Goal: Download file/media

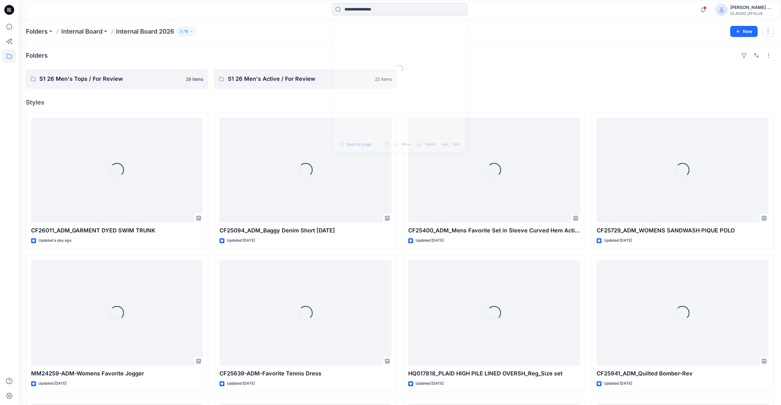
click at [349, 8] on input at bounding box center [399, 9] width 135 height 12
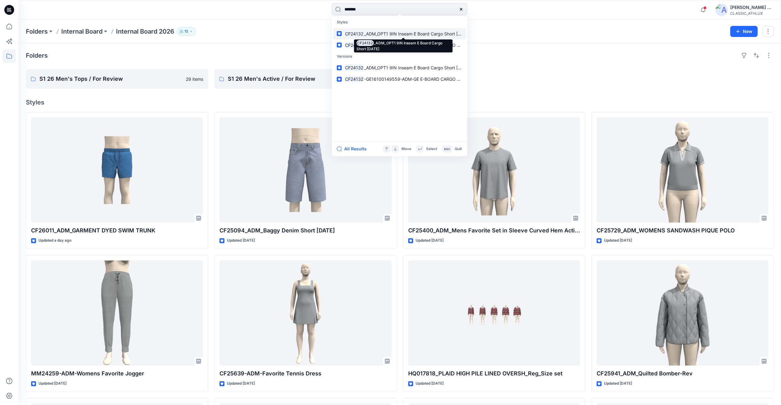
type input "*******"
click at [389, 32] on span "_ADM_OPT1 9IN Inseam E Board Cargo Short 16SEP24" at bounding box center [417, 33] width 106 height 5
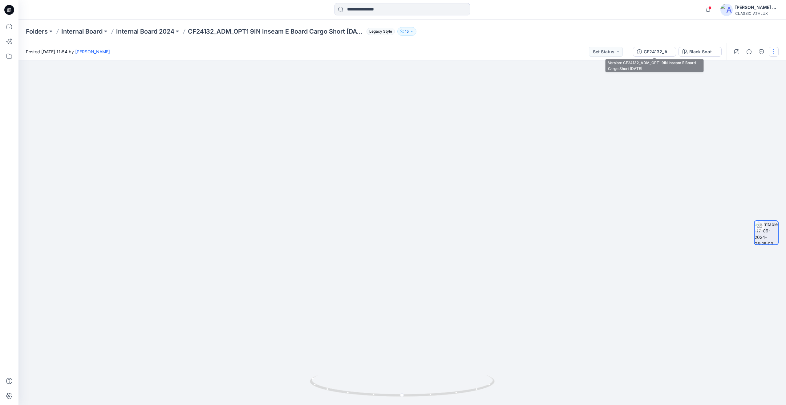
click at [653, 50] on div "CF24132_ADM_OPT1 9IN Inseam E Board Cargo Short 16SEP24" at bounding box center [657, 51] width 28 height 7
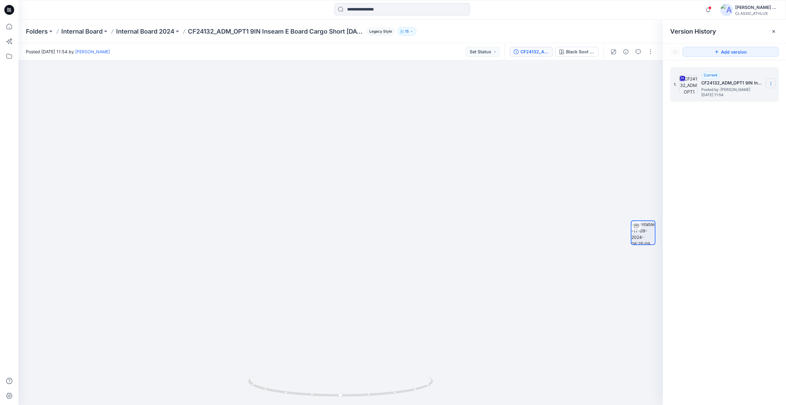
click at [770, 84] on icon at bounding box center [770, 83] width 5 height 5
click at [733, 98] on span "Download Source BW File" at bounding box center [739, 95] width 51 height 7
drag, startPoint x: 223, startPoint y: 252, endPoint x: 283, endPoint y: 290, distance: 70.4
click at [270, 256] on img at bounding box center [340, 227] width 299 height 356
drag, startPoint x: 290, startPoint y: 392, endPoint x: 386, endPoint y: 390, distance: 96.4
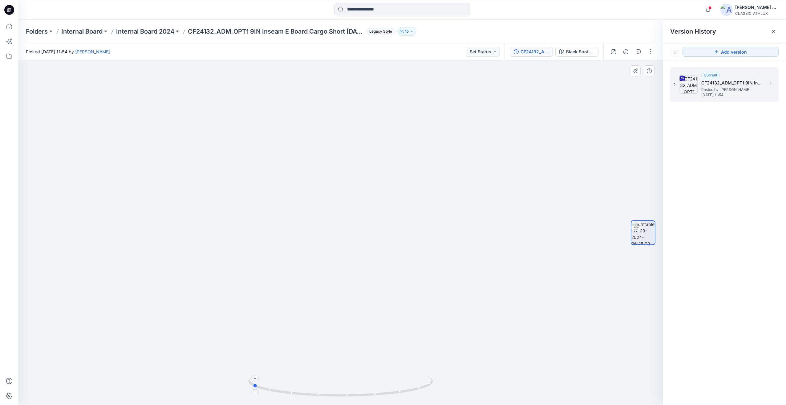
click at [386, 390] on icon at bounding box center [341, 386] width 186 height 23
click at [348, 11] on input at bounding box center [401, 9] width 135 height 12
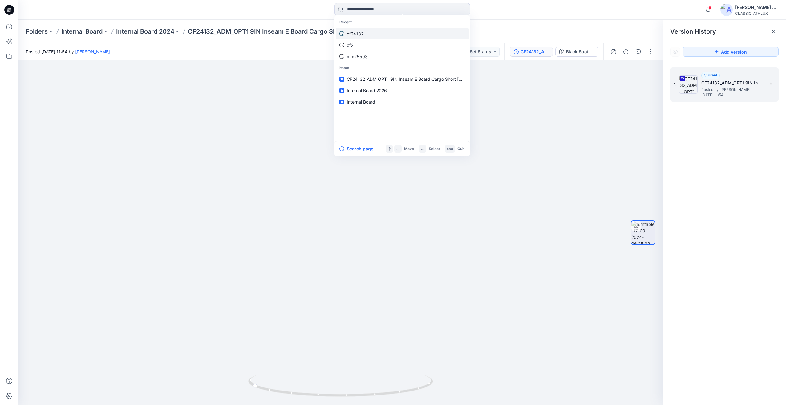
click at [375, 31] on link "cf24132" at bounding box center [402, 33] width 133 height 11
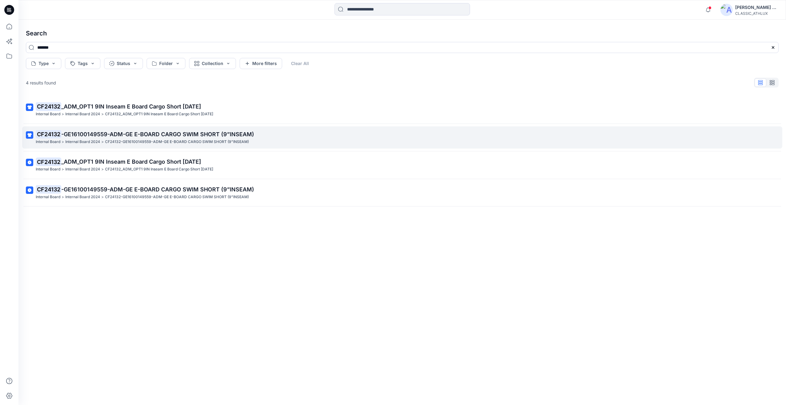
click at [193, 147] on link "CF24132 -GE16100149559-ADM-GE E-BOARD CARGO SWIM SHORT (9”INSEAM) Internal Boar…" at bounding box center [402, 137] width 760 height 22
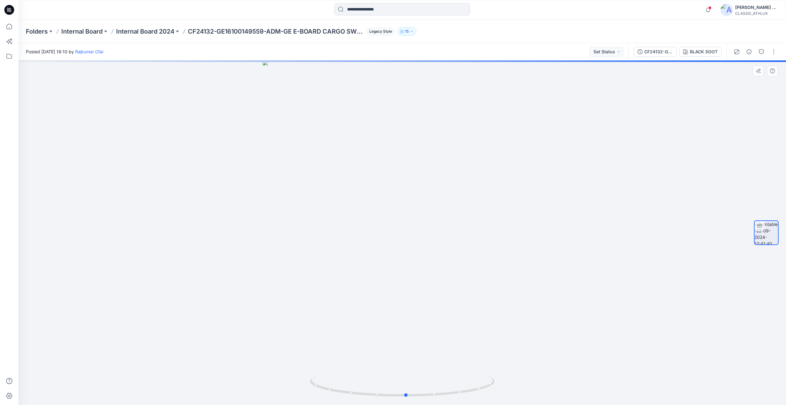
click at [236, 255] on div at bounding box center [401, 232] width 767 height 344
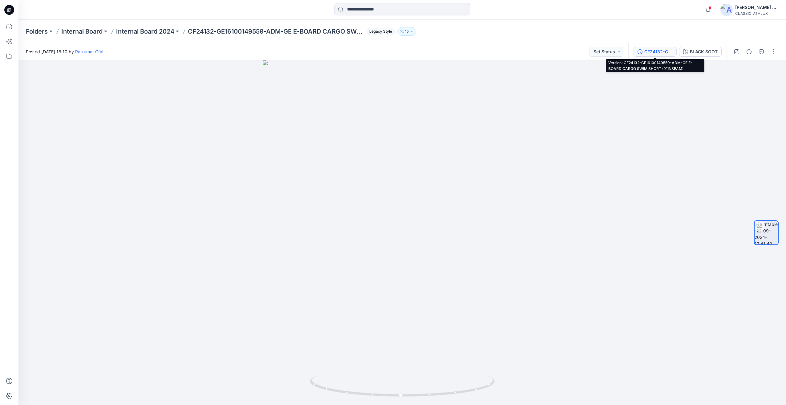
click at [648, 52] on div "CF24132-GE16100149559-ADM-GE E-BOARD CARGO SWIM SHORT (9”INSEAM)" at bounding box center [658, 51] width 28 height 7
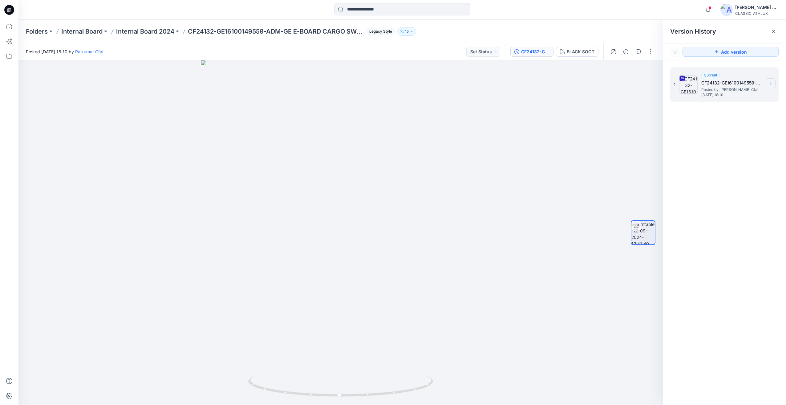
click at [773, 86] on icon at bounding box center [770, 83] width 5 height 5
click at [755, 95] on span "Download Source BW File" at bounding box center [739, 95] width 51 height 7
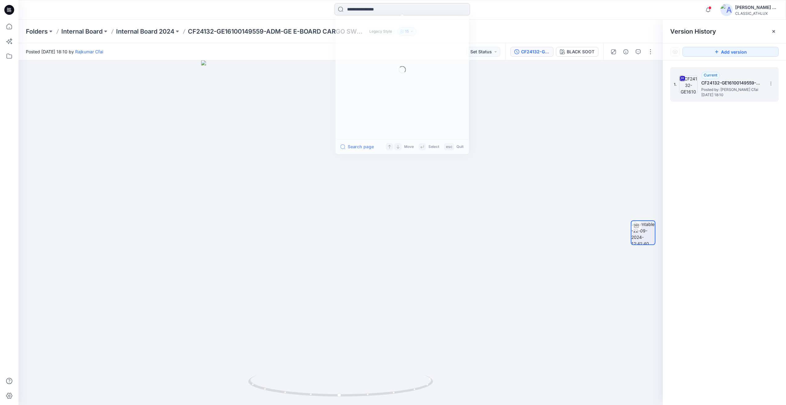
click at [365, 12] on input at bounding box center [401, 9] width 135 height 12
paste input "*******"
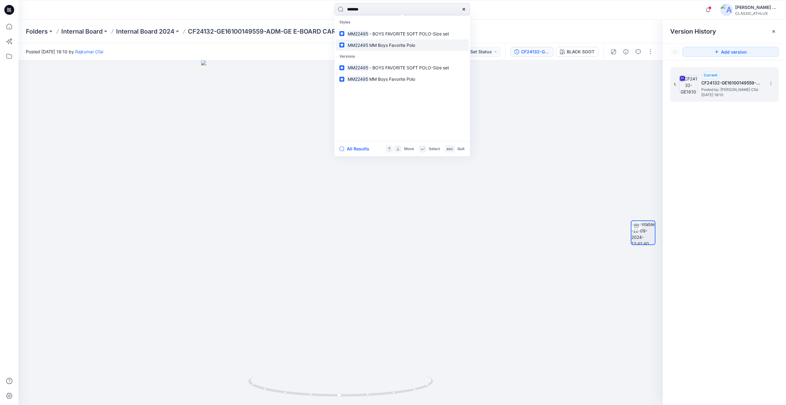
type input "*******"
click at [377, 49] on link "MM22495 MM Boys Favorite Polo" at bounding box center [402, 44] width 133 height 11
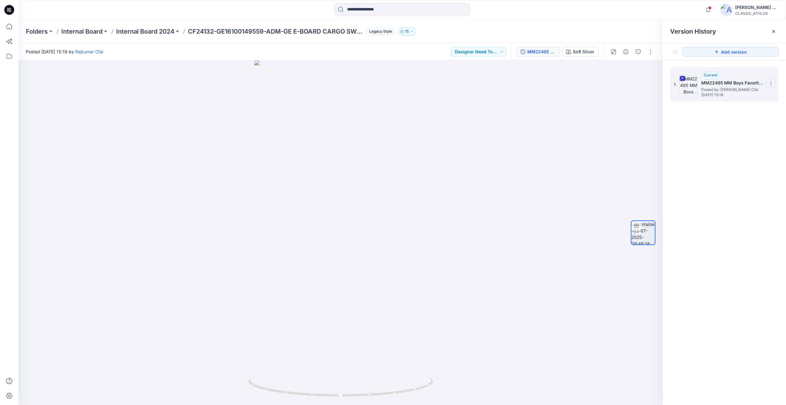
click at [772, 84] on icon at bounding box center [770, 83] width 5 height 5
click at [752, 95] on span "Download Source BW File" at bounding box center [739, 95] width 51 height 7
click at [368, 12] on input at bounding box center [401, 9] width 135 height 12
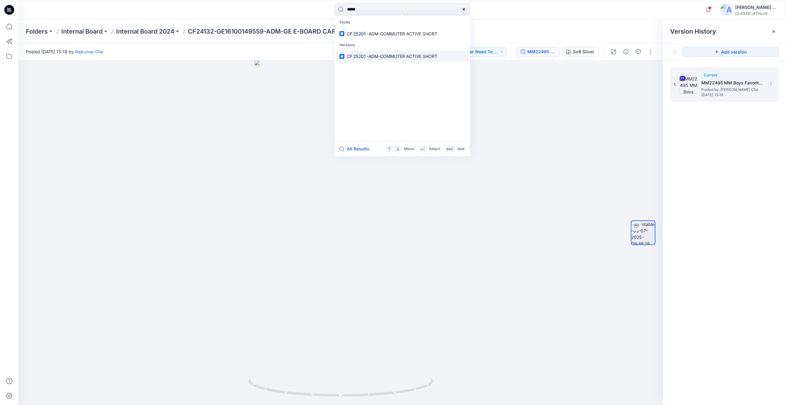
type input "*****"
click at [383, 57] on span "-ADM-COMMUTER ACTIVE SHORT" at bounding box center [402, 56] width 71 height 5
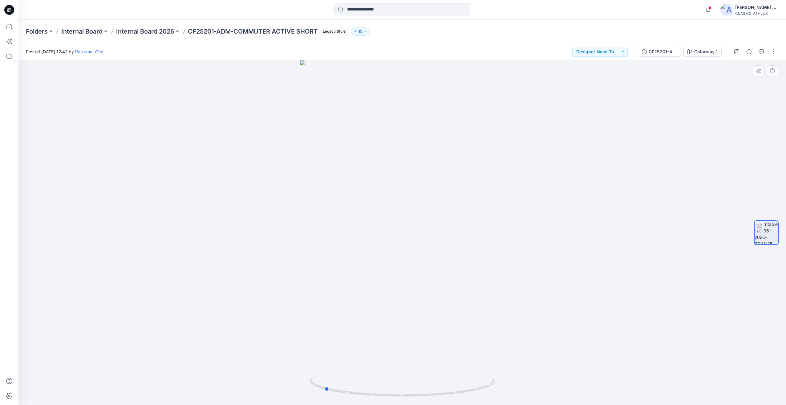
drag, startPoint x: 629, startPoint y: 190, endPoint x: 551, endPoint y: 215, distance: 81.8
click at [551, 215] on div at bounding box center [401, 232] width 767 height 344
click at [366, 10] on input at bounding box center [401, 9] width 135 height 12
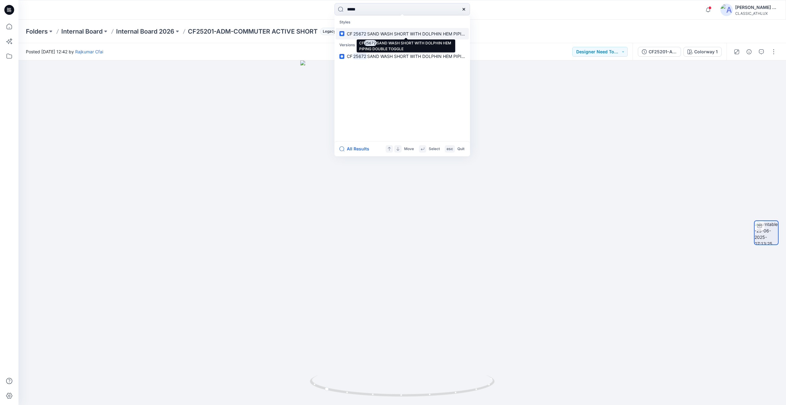
type input "*****"
click at [404, 35] on span "SAND WASH SHORT WITH DOLPHIN HEM PIPING DOUBLE TOGGLE" at bounding box center [436, 33] width 138 height 5
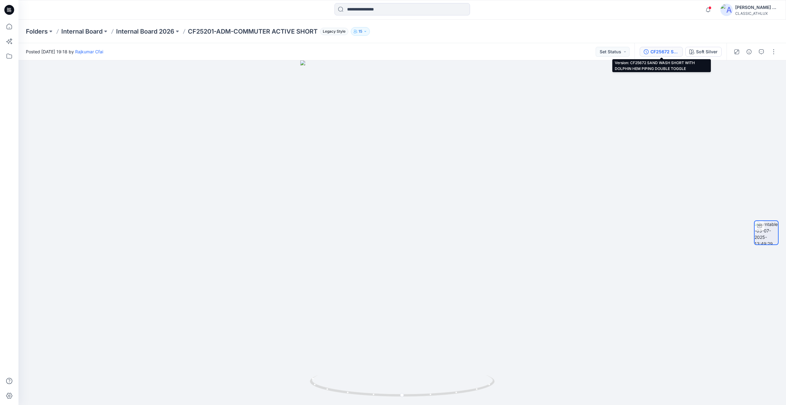
click at [668, 55] on div "CF25672 SAND WASH SHORT WITH DOLPHIN HEM PIPING DOUBLE TOGGLE" at bounding box center [664, 51] width 28 height 7
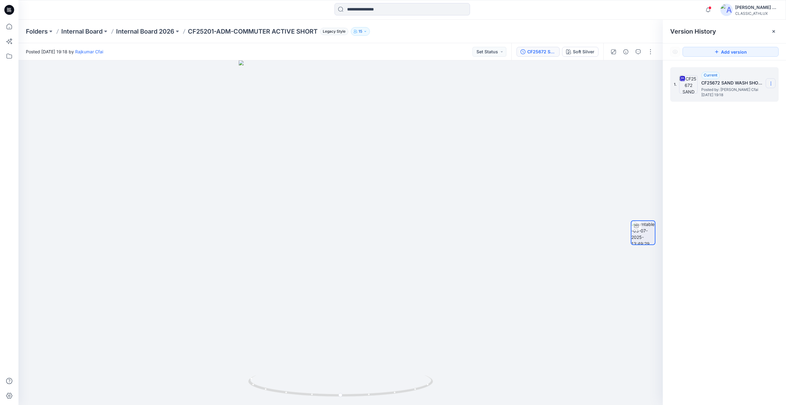
click at [773, 83] on section at bounding box center [770, 83] width 10 height 10
click at [745, 98] on span "Download Source BW File" at bounding box center [739, 95] width 51 height 7
click at [714, 9] on icon "button" at bounding box center [708, 10] width 12 height 12
